Goal: Check status: Check status

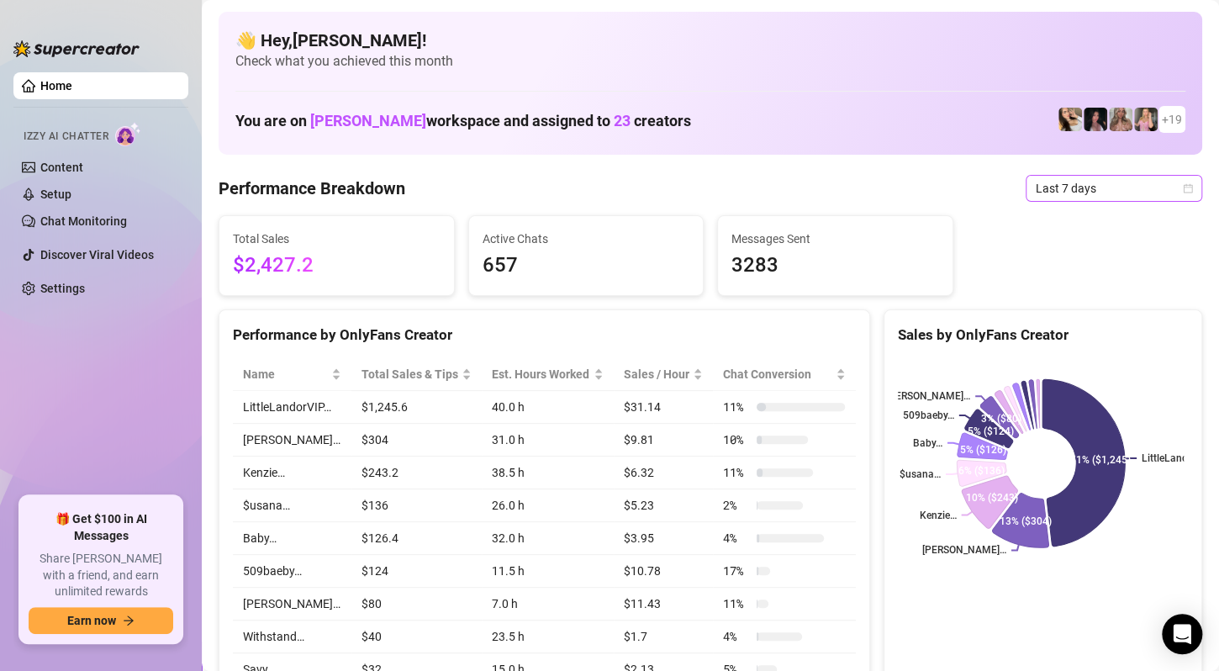
click at [1133, 187] on span "Last 7 days" at bounding box center [1114, 188] width 156 height 25
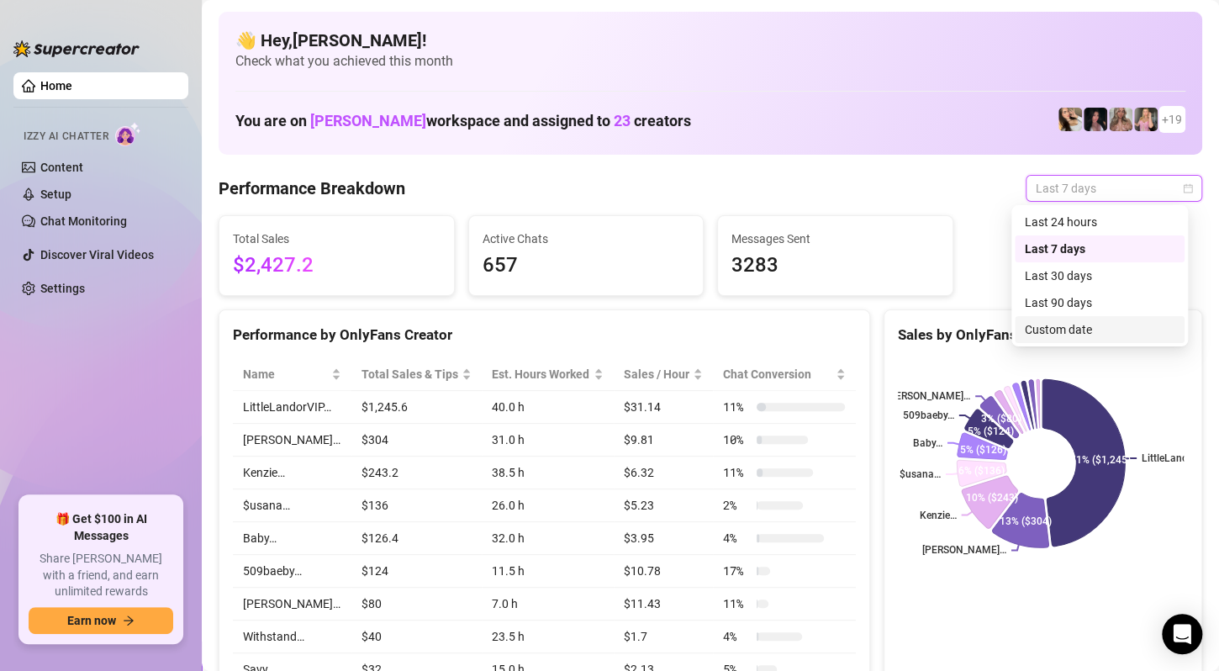
click at [1091, 335] on div "Custom date" at bounding box center [1100, 329] width 150 height 18
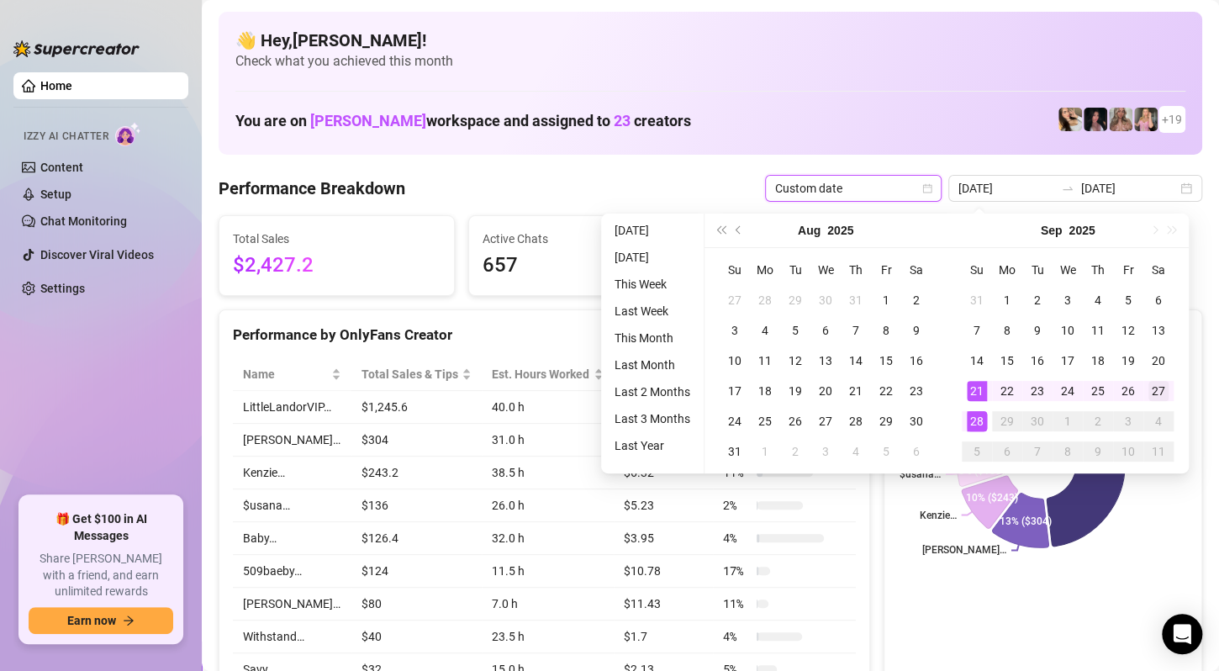
type input "[DATE]"
click at [1162, 396] on div "27" at bounding box center [1158, 391] width 20 height 20
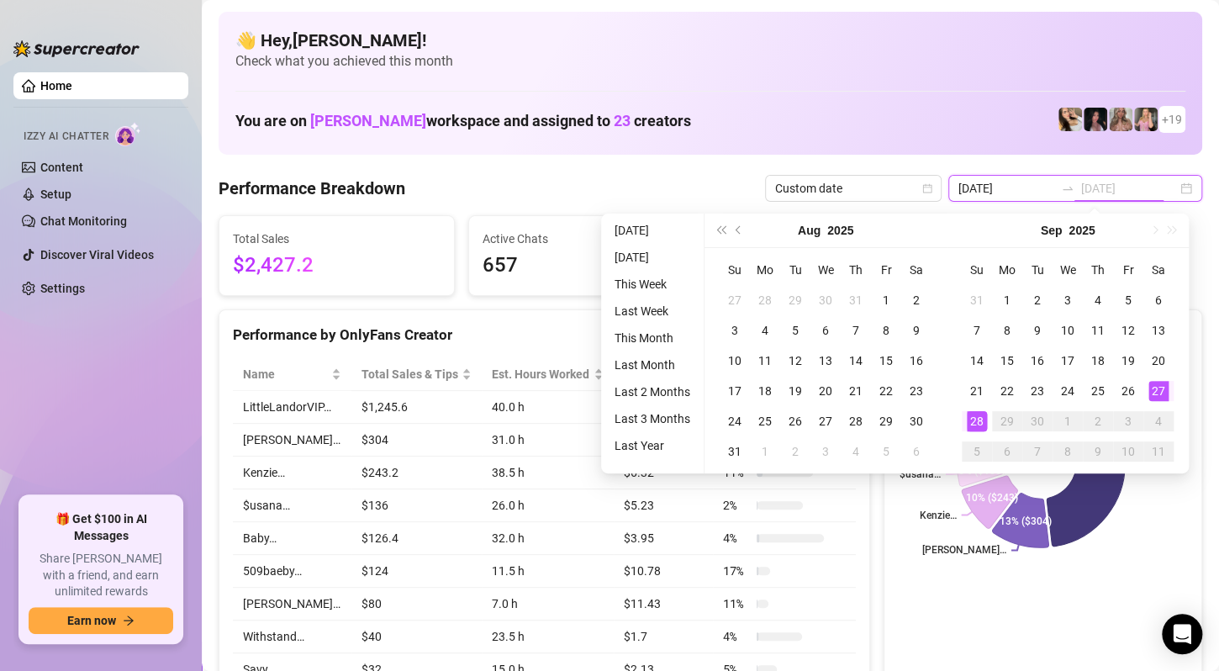
type input "[DATE]"
click at [971, 421] on div "28" at bounding box center [977, 421] width 20 height 20
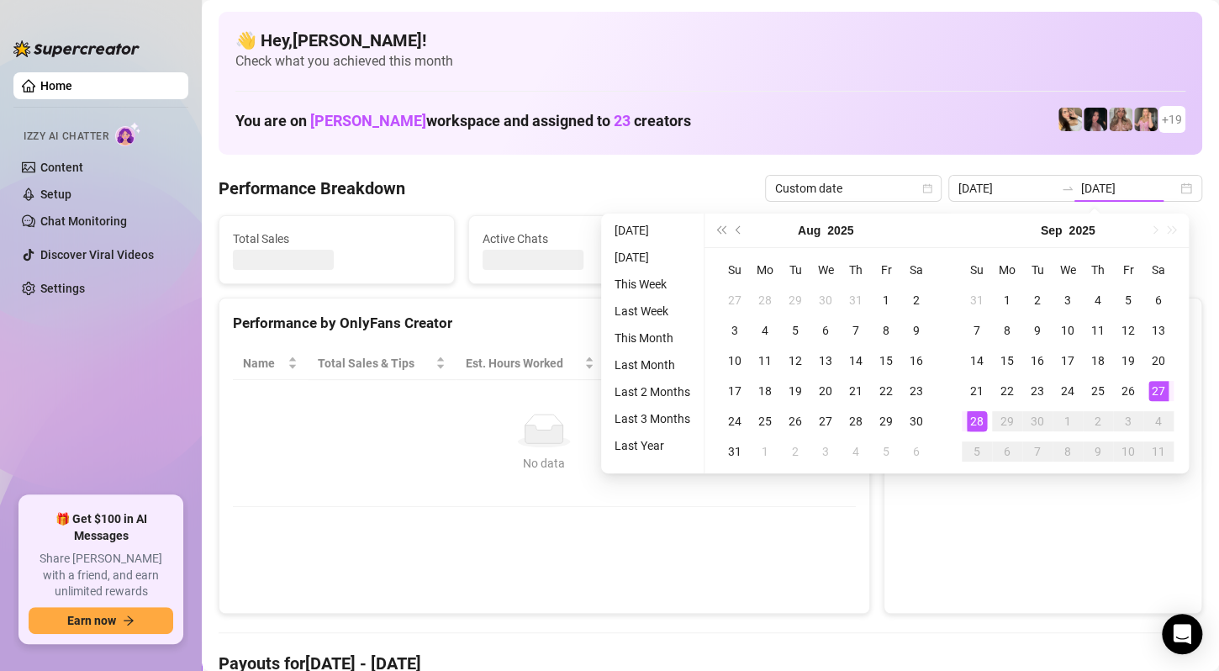
type input "[DATE]"
